Goal: Information Seeking & Learning: Find specific page/section

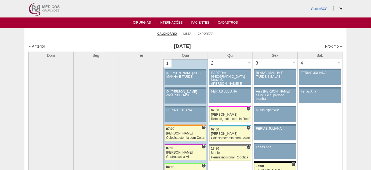
click at [37, 46] on link "« Anterior" at bounding box center [37, 46] width 16 height 4
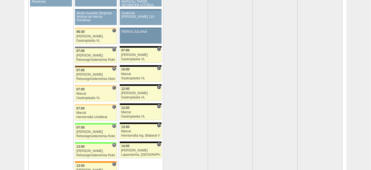
scroll to position [1098, 0]
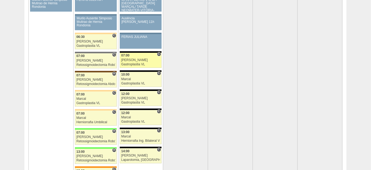
click at [132, 58] on div "Bruno" at bounding box center [140, 59] width 39 height 3
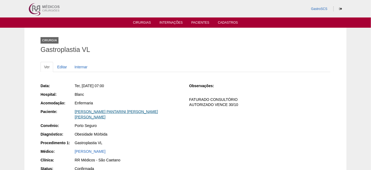
click at [118, 111] on link "[PERSON_NAME] PANTARINI [PERSON_NAME] [PERSON_NAME]" at bounding box center [116, 114] width 83 height 10
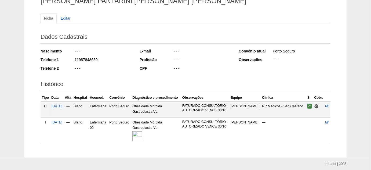
scroll to position [68, 0]
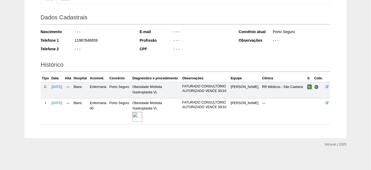
click at [142, 112] on img at bounding box center [137, 117] width 10 height 10
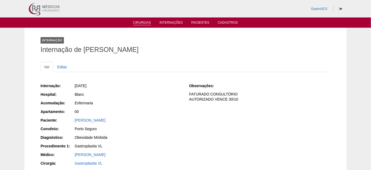
click at [141, 23] on link "Cirurgias" at bounding box center [142, 23] width 18 height 5
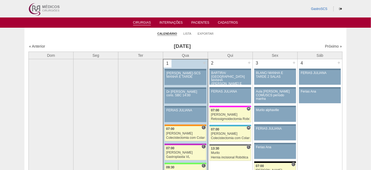
click at [35, 43] on div "« Anterior" at bounding box center [66, 45] width 75 height 5
click at [38, 48] on link "« Anterior" at bounding box center [37, 46] width 16 height 4
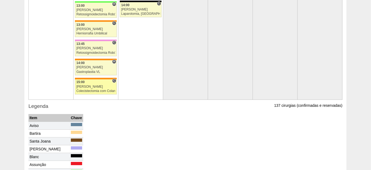
scroll to position [1245, 0]
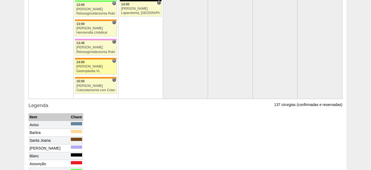
click at [89, 65] on div "[PERSON_NAME]" at bounding box center [96, 66] width 39 height 3
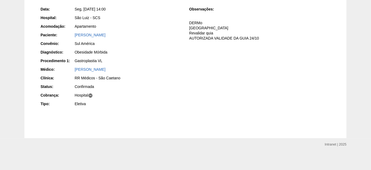
scroll to position [77, 0]
click at [107, 36] on div "[PERSON_NAME]" at bounding box center [128, 34] width 107 height 5
click at [106, 35] on link "[PERSON_NAME]" at bounding box center [90, 34] width 31 height 4
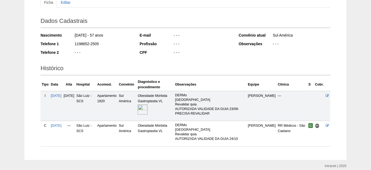
scroll to position [73, 0]
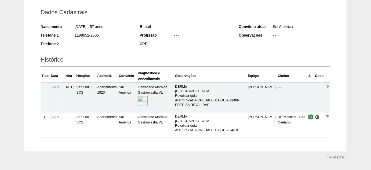
click at [148, 104] on img at bounding box center [143, 101] width 10 height 10
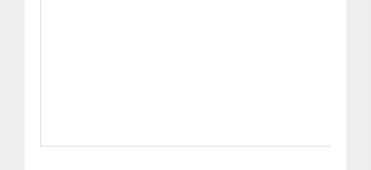
scroll to position [293, 0]
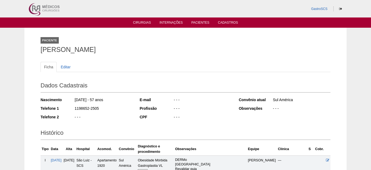
scroll to position [73, 0]
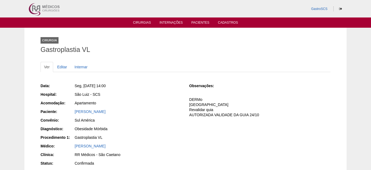
scroll to position [77, 0]
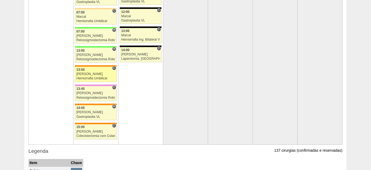
scroll to position [1196, 0]
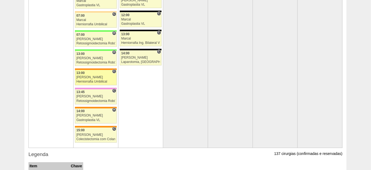
click at [87, 75] on div "[PERSON_NAME]" at bounding box center [96, 76] width 39 height 3
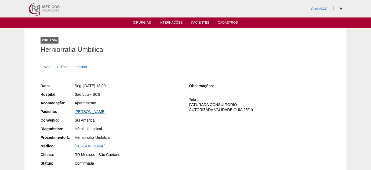
click at [106, 111] on link "[PERSON_NAME]" at bounding box center [90, 111] width 31 height 4
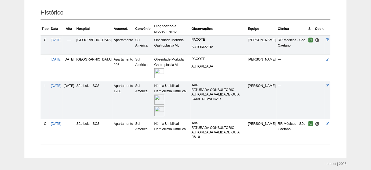
scroll to position [122, 0]
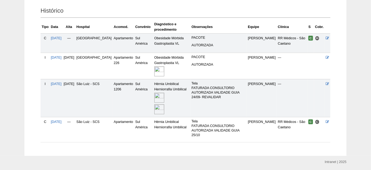
click at [157, 97] on img at bounding box center [159, 98] width 10 height 10
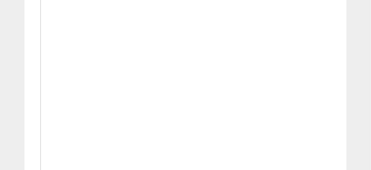
scroll to position [293, 0]
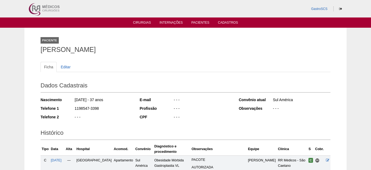
scroll to position [122, 0]
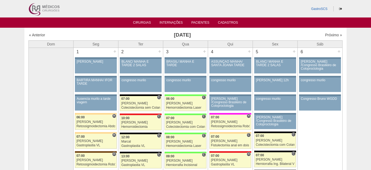
scroll to position [1196, 0]
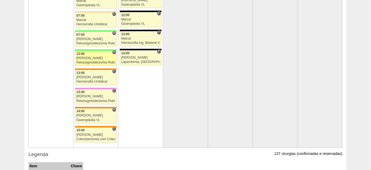
click at [96, 56] on div "[PERSON_NAME]" at bounding box center [96, 57] width 39 height 3
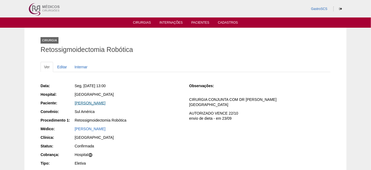
click at [104, 103] on link "JULIANA DE BARROS SILVA" at bounding box center [90, 103] width 31 height 4
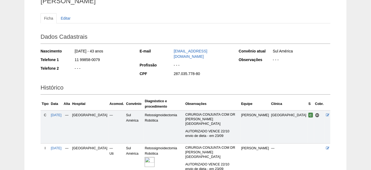
scroll to position [73, 0]
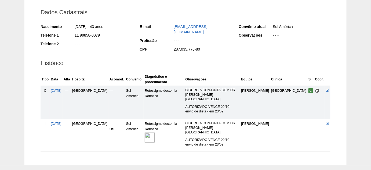
click at [148, 132] on img at bounding box center [150, 137] width 10 height 10
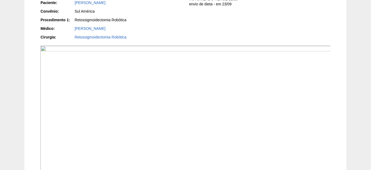
scroll to position [146, 0]
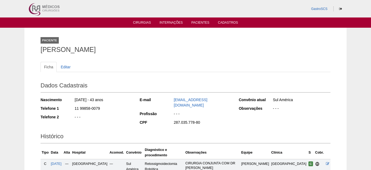
scroll to position [73, 0]
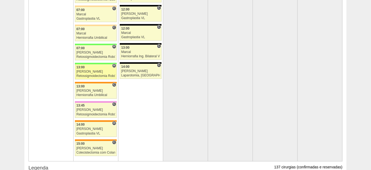
scroll to position [1171, 0]
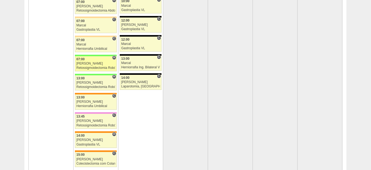
click at [92, 66] on div "Retossigmoidectomia Robótica" at bounding box center [96, 67] width 39 height 3
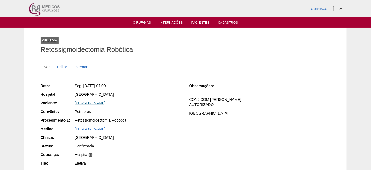
click at [103, 103] on link "[PERSON_NAME]" at bounding box center [90, 103] width 31 height 4
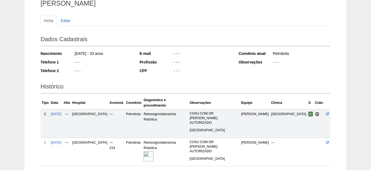
scroll to position [49, 0]
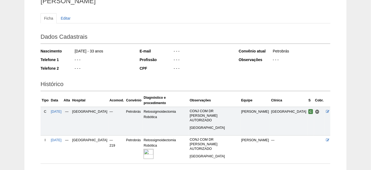
click at [152, 149] on img at bounding box center [149, 154] width 10 height 10
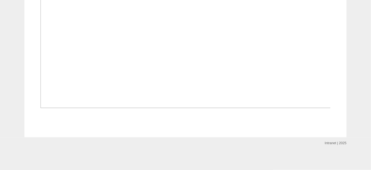
scroll to position [366, 0]
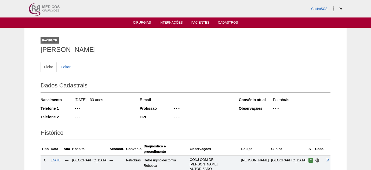
scroll to position [49, 0]
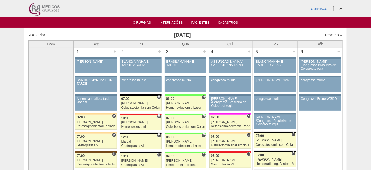
click at [143, 23] on link "Cirurgias" at bounding box center [142, 23] width 18 height 5
